Goal: Check status: Check status

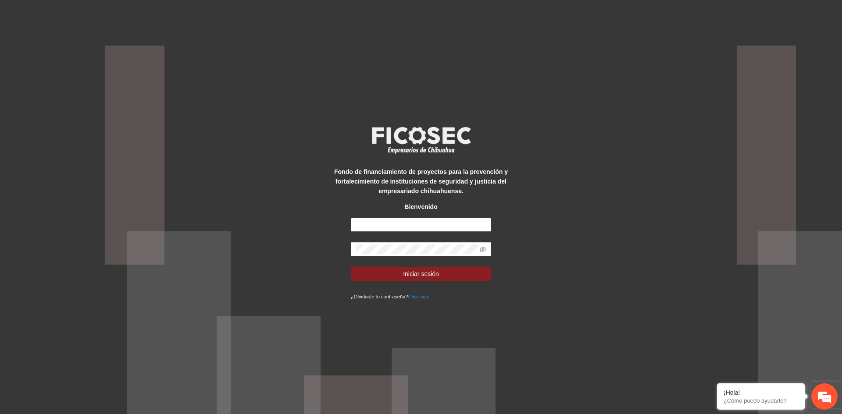
type input "**********"
click at [429, 229] on input "**********" at bounding box center [421, 225] width 140 height 14
click at [673, 306] on div "**********" at bounding box center [421, 207] width 842 height 414
click at [444, 221] on input "**********" at bounding box center [421, 225] width 140 height 14
click at [527, 155] on div "**********" at bounding box center [421, 207] width 842 height 414
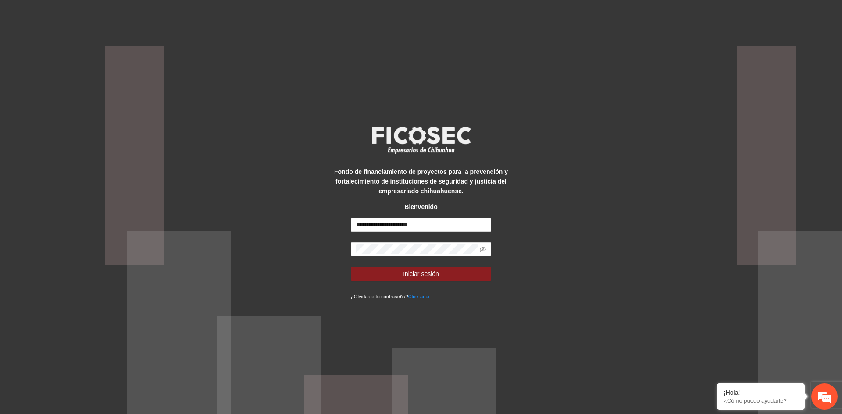
click at [528, 153] on div "**********" at bounding box center [421, 207] width 842 height 414
click at [429, 221] on input "**********" at bounding box center [421, 225] width 140 height 14
click at [484, 250] on icon "eye-invisible" at bounding box center [483, 249] width 6 height 6
click at [417, 272] on span "Iniciar sesión" at bounding box center [421, 274] width 36 height 10
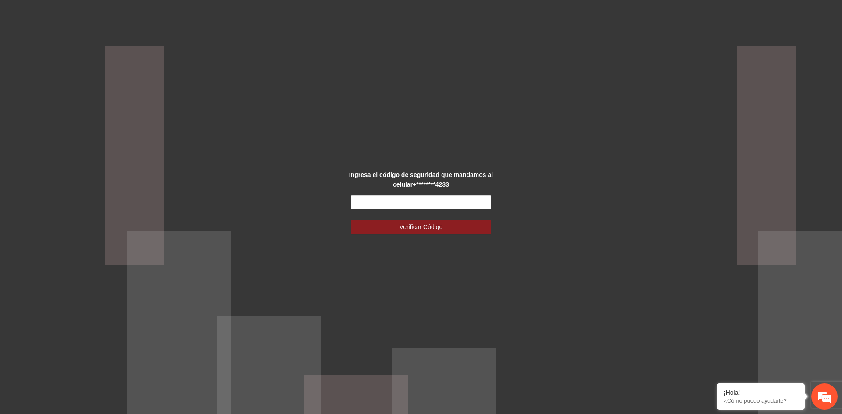
click at [470, 210] on form "Verificar Código" at bounding box center [421, 215] width 140 height 39
click at [470, 206] on input "text" at bounding box center [421, 203] width 140 height 14
type input "******"
click at [460, 232] on button "Verificar Código" at bounding box center [421, 227] width 140 height 14
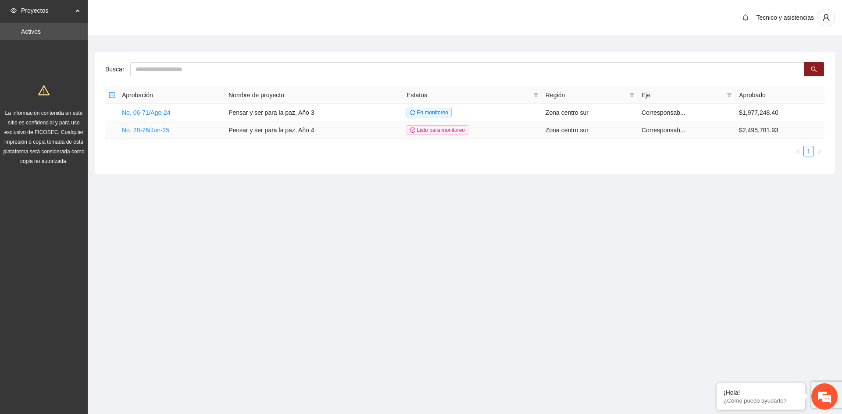
click at [762, 130] on td "$2,495,781.93" at bounding box center [779, 130] width 89 height 18
click at [154, 132] on link "No. 28-76/Jun-25" at bounding box center [145, 130] width 47 height 7
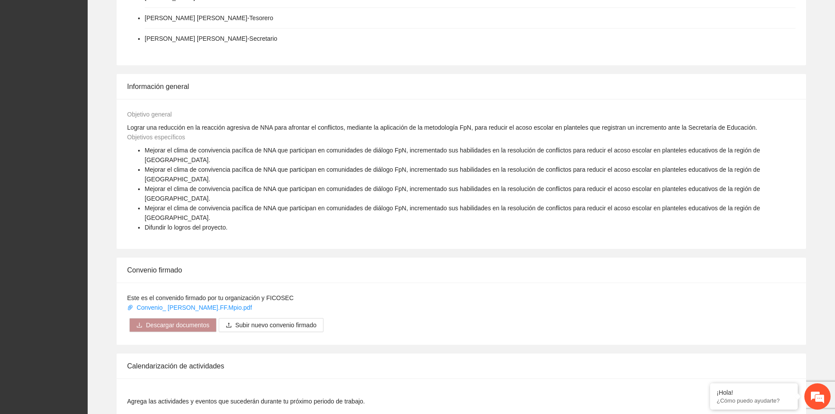
scroll to position [453, 0]
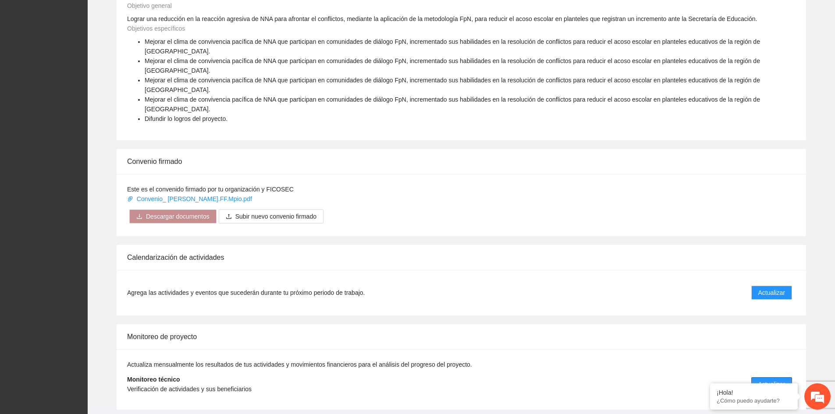
click at [770, 380] on span "Actualizar" at bounding box center [772, 385] width 27 height 10
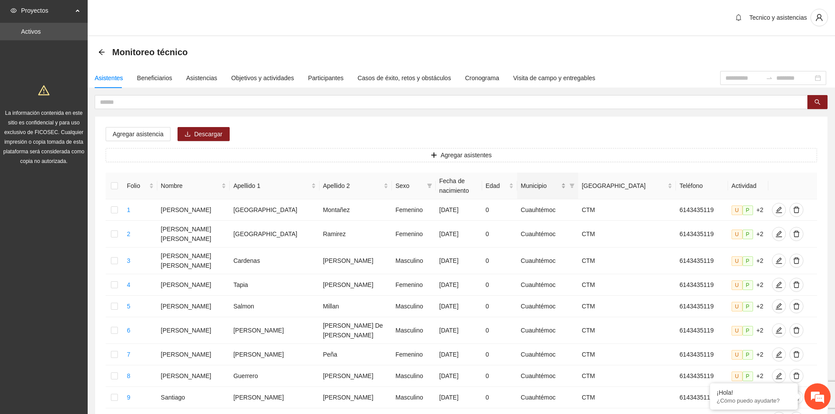
click at [527, 182] on span "Municipio" at bounding box center [540, 186] width 39 height 10
click at [575, 181] on div "Municipio" at bounding box center [548, 186] width 54 height 10
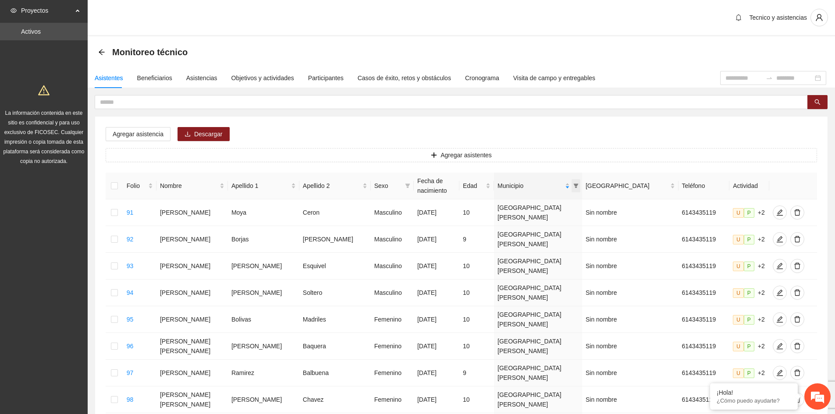
click at [579, 187] on icon "filter" at bounding box center [575, 185] width 5 height 5
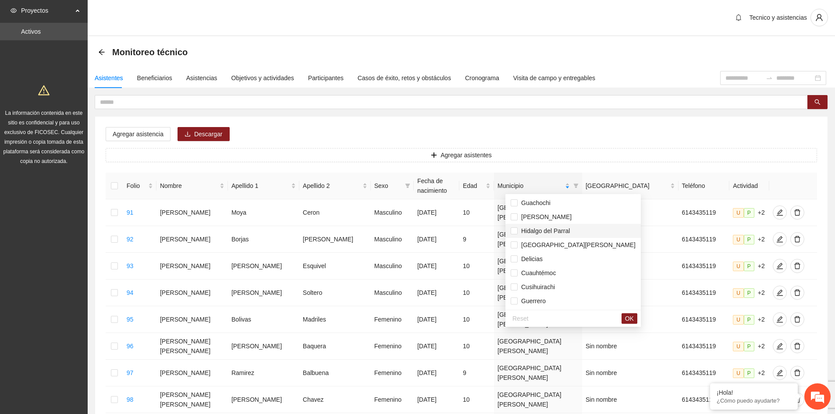
click at [543, 234] on span "Hidalgo del Parral" at bounding box center [544, 231] width 52 height 7
click at [625, 318] on span "OK" at bounding box center [629, 319] width 9 height 10
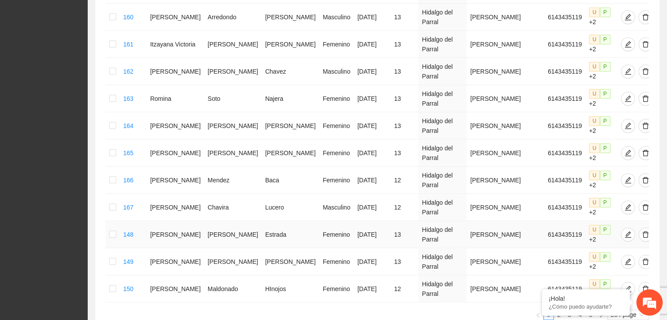
scroll to position [448, 0]
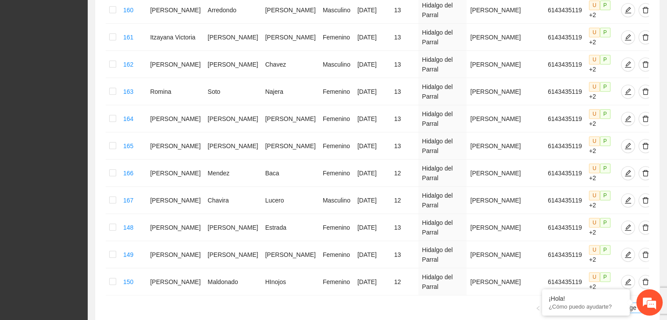
click at [632, 303] on span "20 / page" at bounding box center [628, 308] width 35 height 10
click at [542, 291] on em at bounding box center [542, 290] width 9 height 9
click at [634, 303] on span "20 / page" at bounding box center [628, 308] width 35 height 10
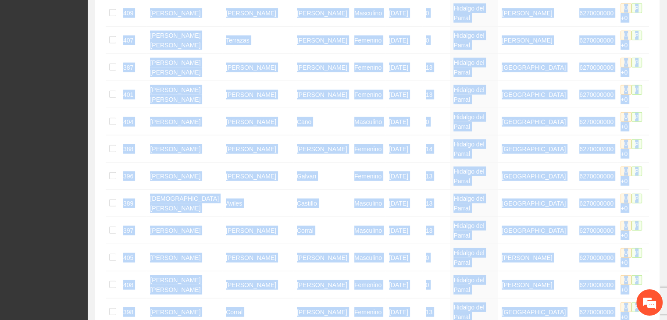
scroll to position [2210, 0]
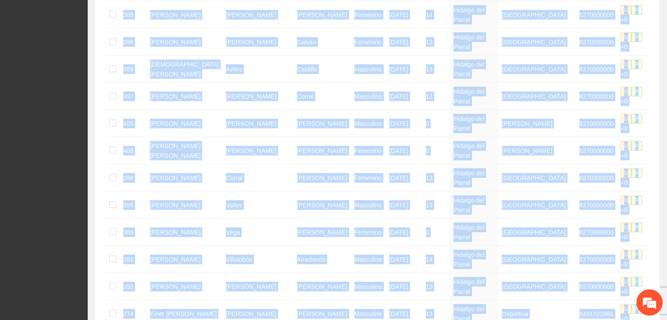
drag, startPoint x: 141, startPoint y: 168, endPoint x: 527, endPoint y: 246, distance: 393.9
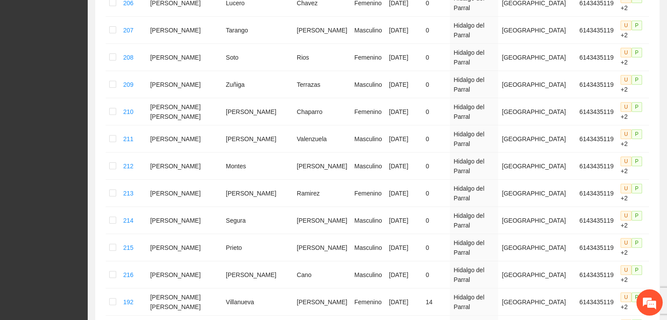
scroll to position [0, 0]
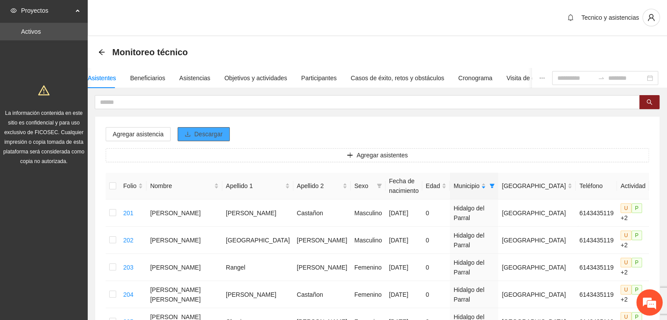
click at [203, 131] on span "Descargar" at bounding box center [208, 134] width 28 height 10
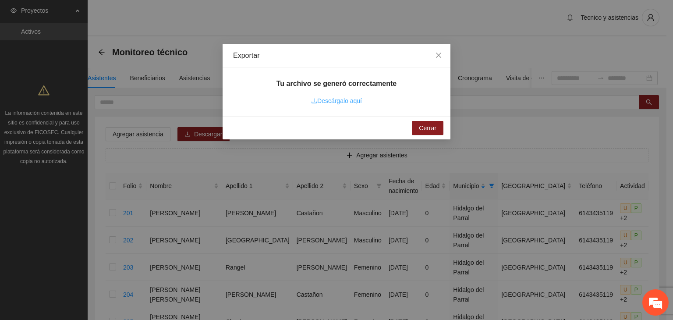
click at [354, 102] on link "Descárgalo aquí" at bounding box center [336, 100] width 51 height 7
drag, startPoint x: 425, startPoint y: 128, endPoint x: 465, endPoint y: 153, distance: 46.5
click at [426, 128] on span "Cerrar" at bounding box center [428, 128] width 18 height 10
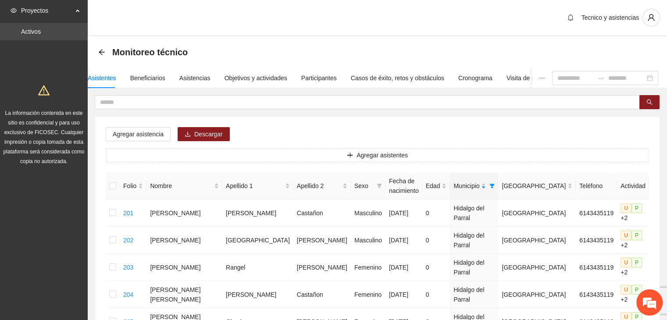
click at [32, 32] on link "Activos" at bounding box center [31, 31] width 20 height 7
click at [36, 13] on span "Proyectos" at bounding box center [47, 11] width 52 height 18
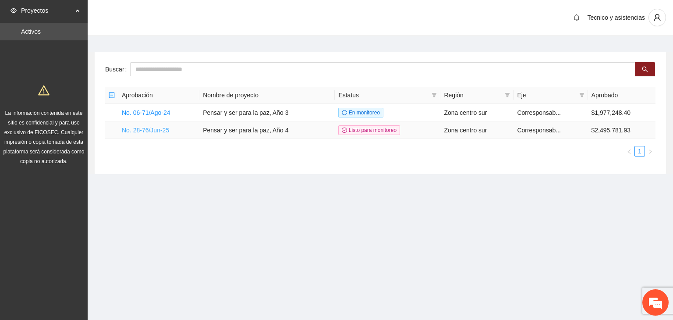
click at [150, 131] on link "No. 28-76/Jun-25" at bounding box center [145, 130] width 47 height 7
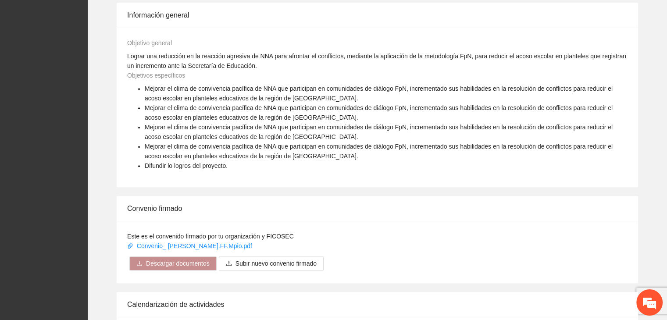
scroll to position [482, 0]
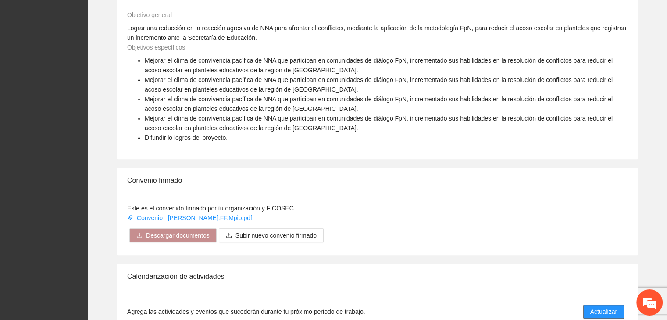
click at [600, 307] on span "Actualizar" at bounding box center [603, 312] width 27 height 10
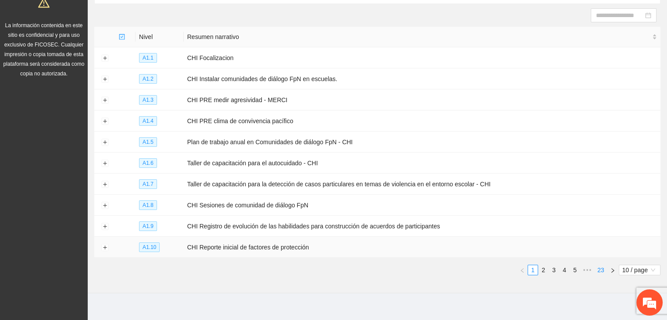
scroll to position [95, 0]
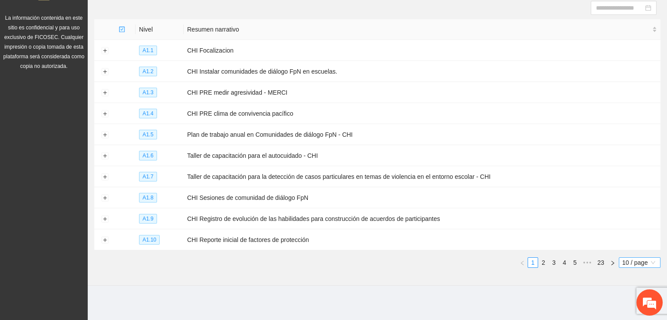
click at [640, 261] on span "10 / page" at bounding box center [639, 263] width 35 height 10
click at [637, 249] on div "100 / page" at bounding box center [640, 247] width 32 height 10
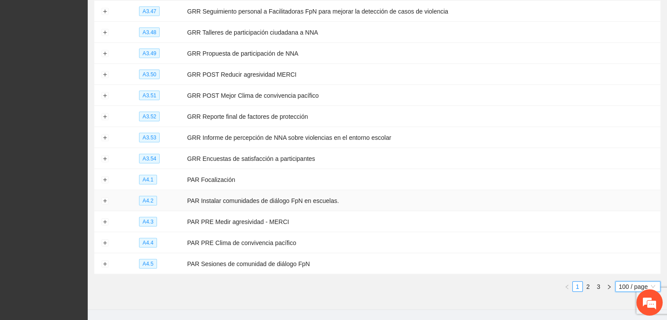
scroll to position [1980, 0]
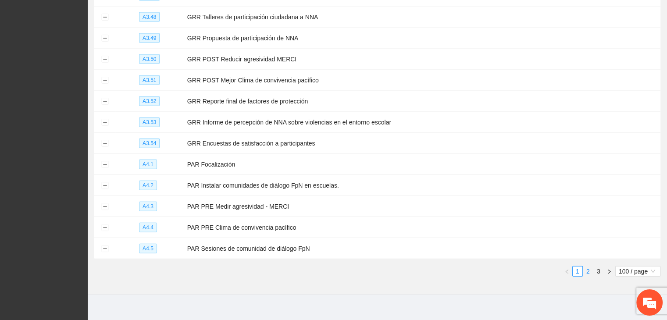
click at [590, 272] on link "2" at bounding box center [588, 272] width 10 height 10
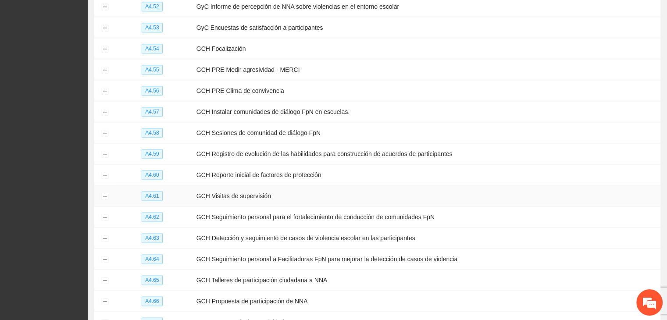
scroll to position [1016, 0]
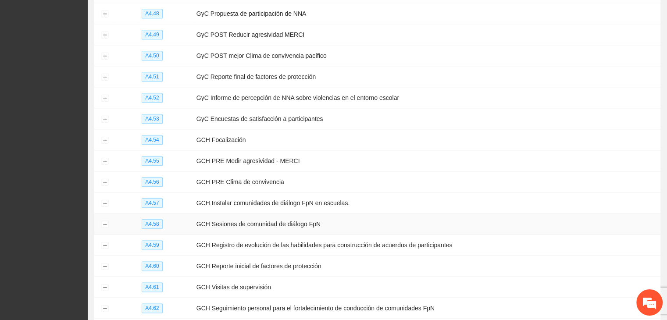
click at [267, 224] on td "GCH Sesiones de comunidad de diálogo FpN" at bounding box center [426, 224] width 467 height 21
click at [104, 223] on button "Expand row" at bounding box center [104, 224] width 7 height 7
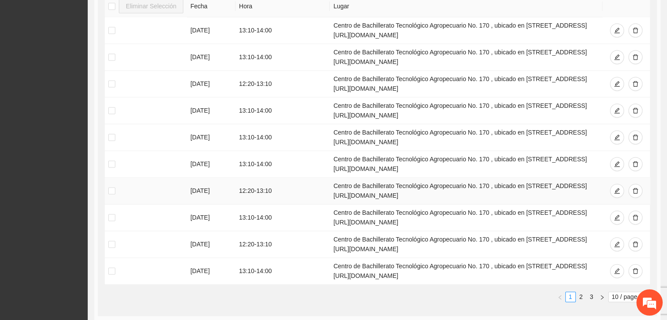
scroll to position [1323, 0]
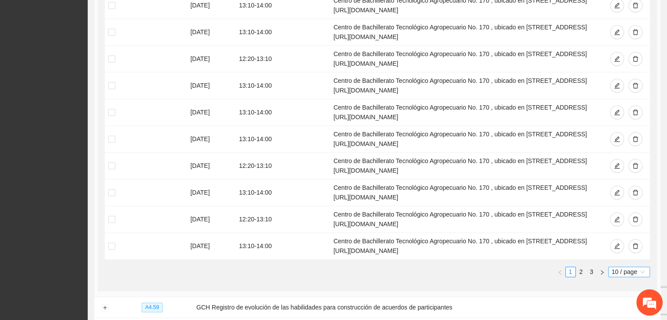
click at [621, 269] on span "10 / page" at bounding box center [629, 272] width 35 height 10
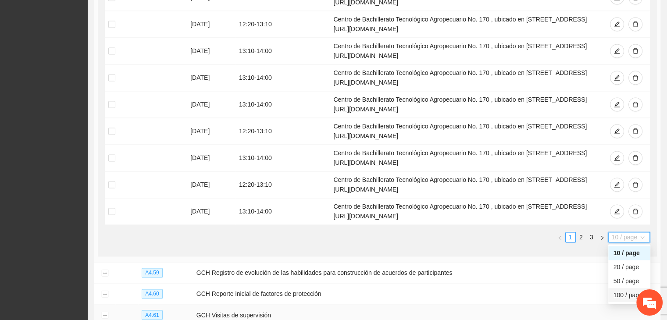
scroll to position [1367, 0]
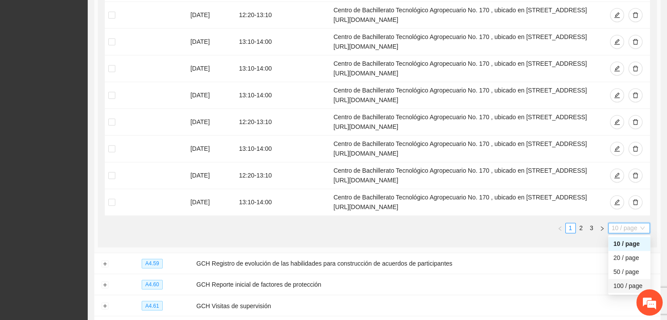
click at [623, 290] on div "100 / page" at bounding box center [629, 286] width 42 height 14
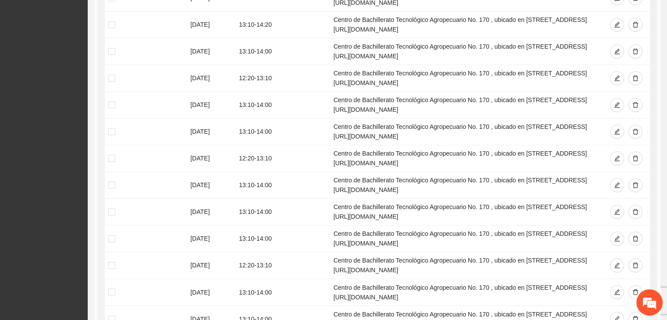
scroll to position [1323, 0]
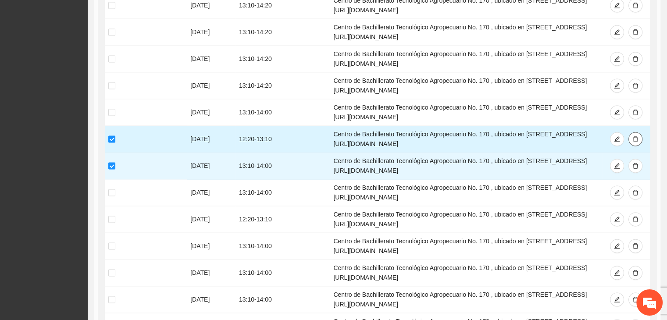
click at [637, 138] on icon "delete" at bounding box center [635, 139] width 6 height 6
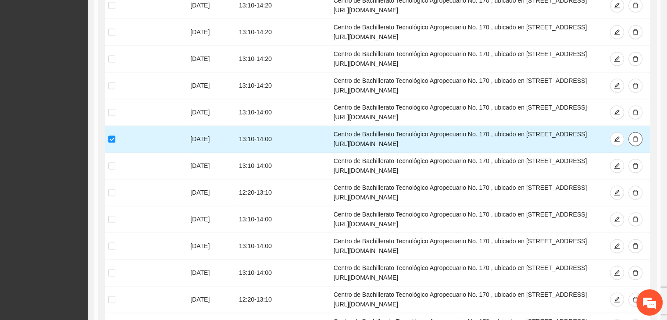
click at [633, 137] on icon "delete" at bounding box center [635, 139] width 5 height 6
